Goal: Navigation & Orientation: Go to known website

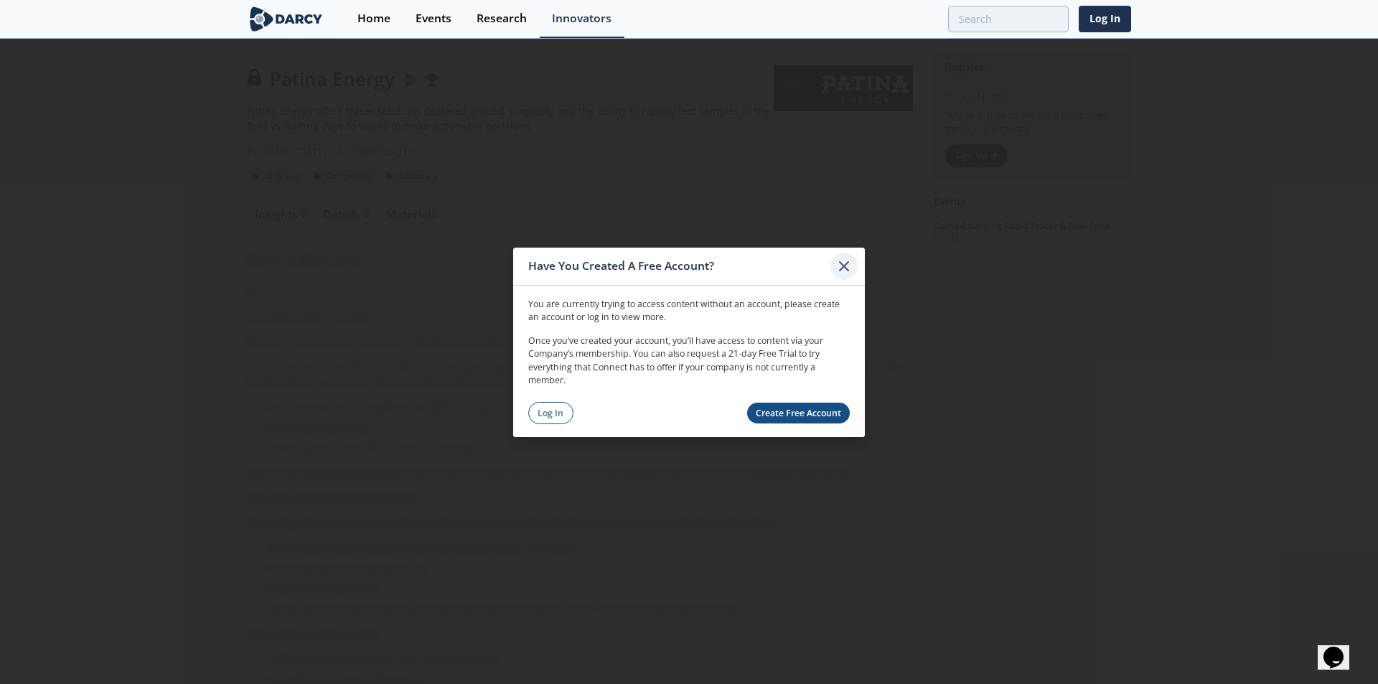
drag, startPoint x: 837, startPoint y: 256, endPoint x: 840, endPoint y: 267, distance: 11.3
click at [838, 260] on div at bounding box center [843, 265] width 27 height 27
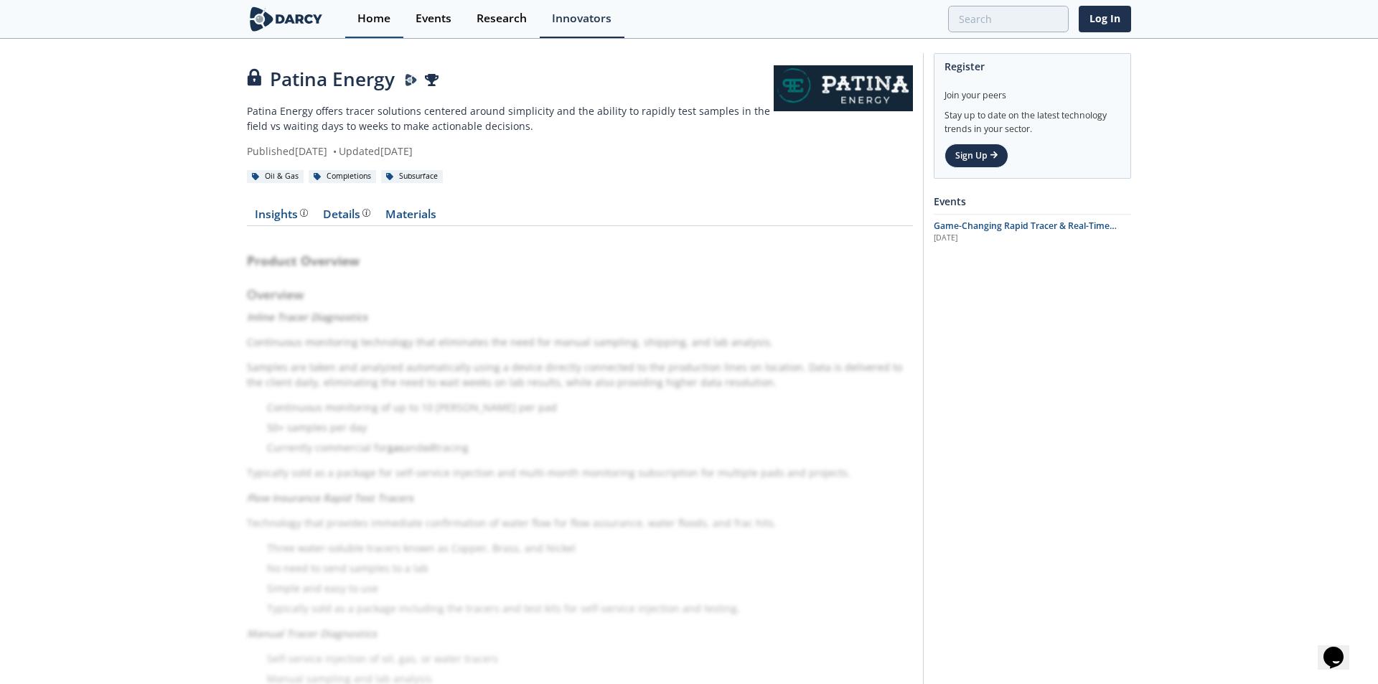
click at [370, 19] on div "Home" at bounding box center [373, 18] width 33 height 11
